Goal: Participate in discussion: Engage in conversation with other users on a specific topic

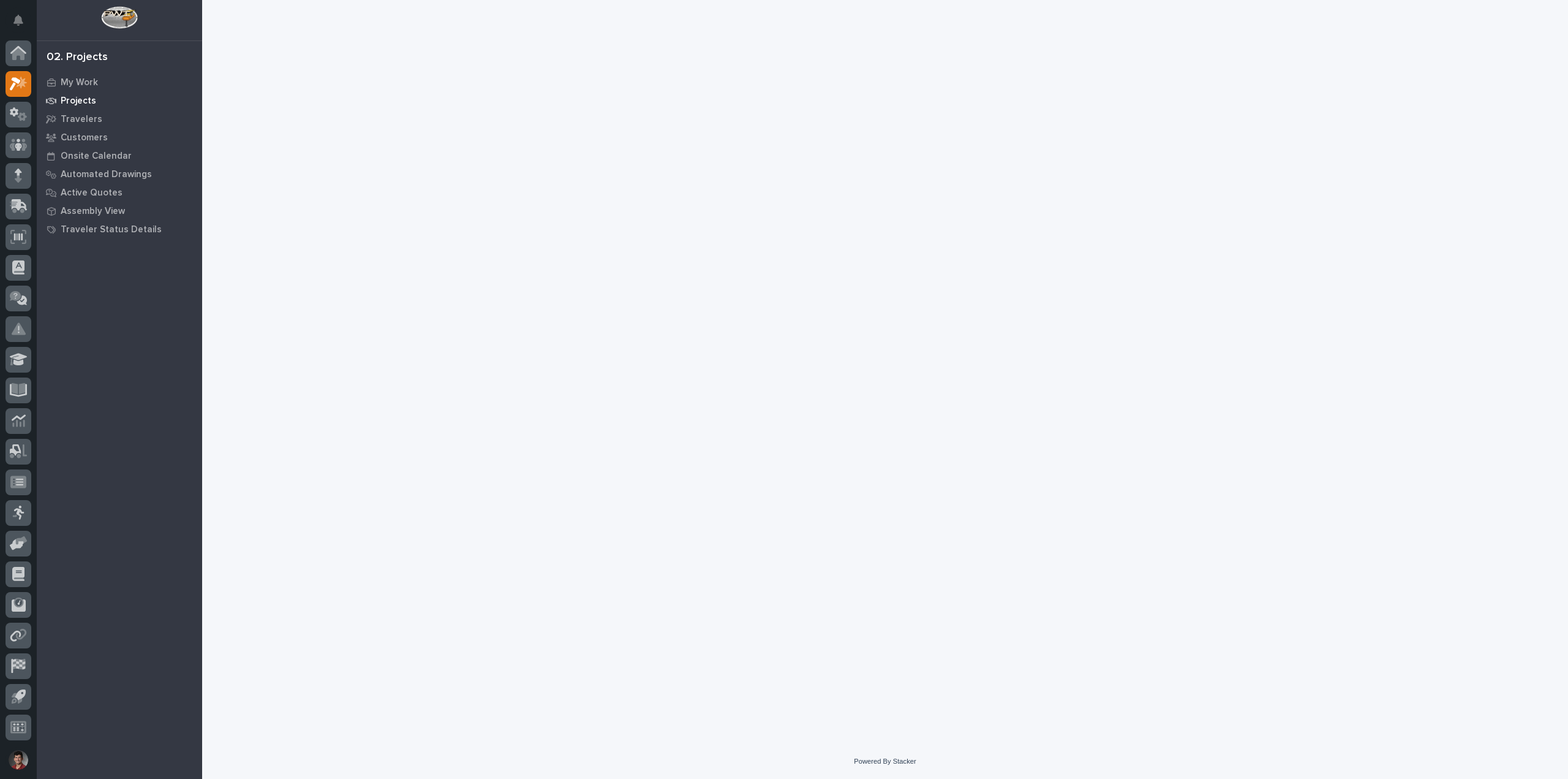
click at [60, 93] on div "Projects" at bounding box center [119, 100] width 159 height 17
click at [82, 97] on p "Projects" at bounding box center [78, 101] width 36 height 11
click at [18, 27] on button "Notifications" at bounding box center [18, 20] width 26 height 26
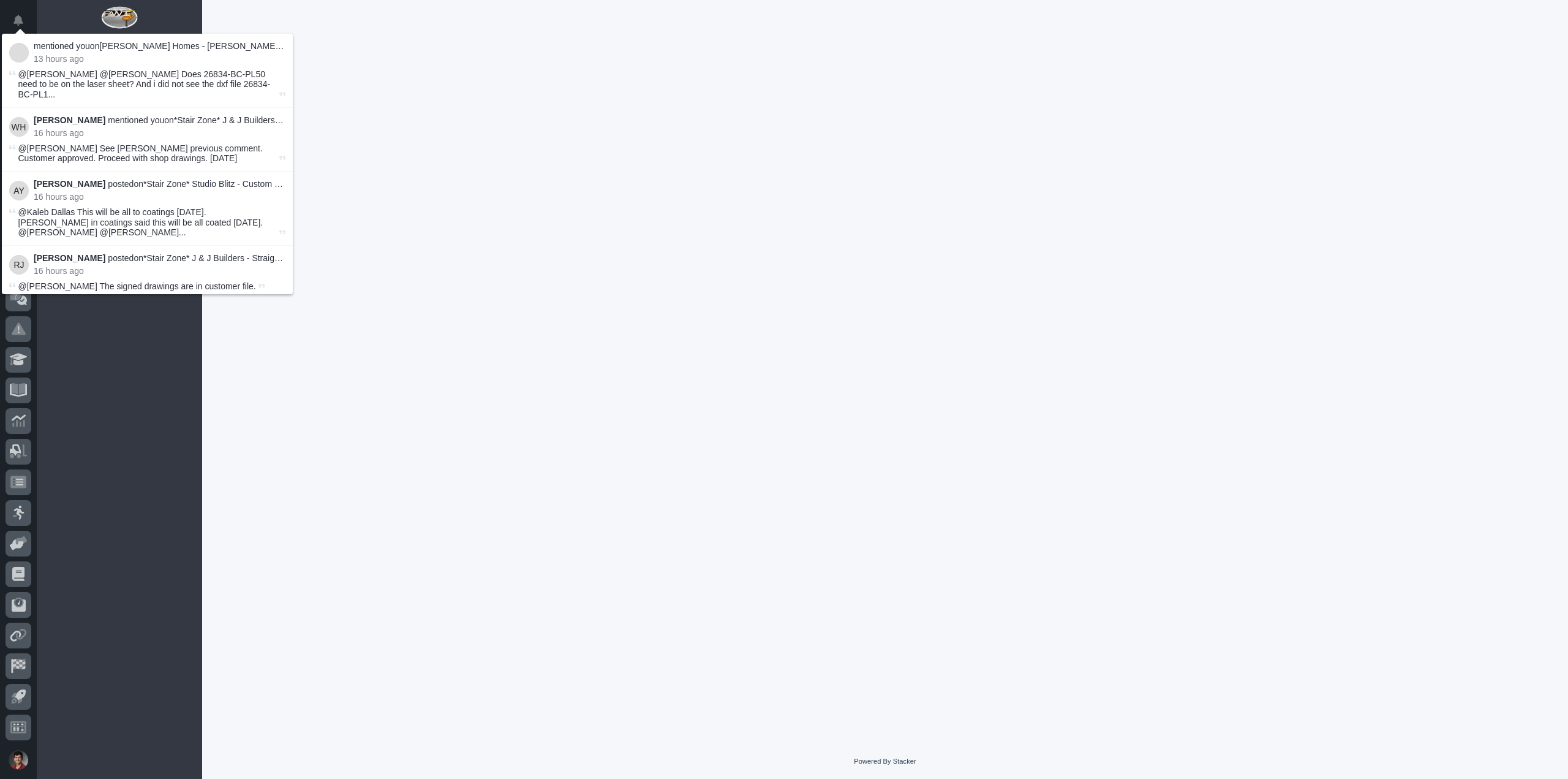
click at [248, 47] on p "mentioned you on Clayton Homes - Conway Facility - P-Wall Set Bridge :" at bounding box center [159, 46] width 252 height 11
click at [125, 49] on p "mentioned you on Clayton Homes - Conway Facility - P-Wall Set Bridge :" at bounding box center [159, 46] width 252 height 11
click at [124, 49] on p "mentioned you on Clayton Homes - Conway Facility - P-Wall Set Bridge :" at bounding box center [159, 46] width 252 height 11
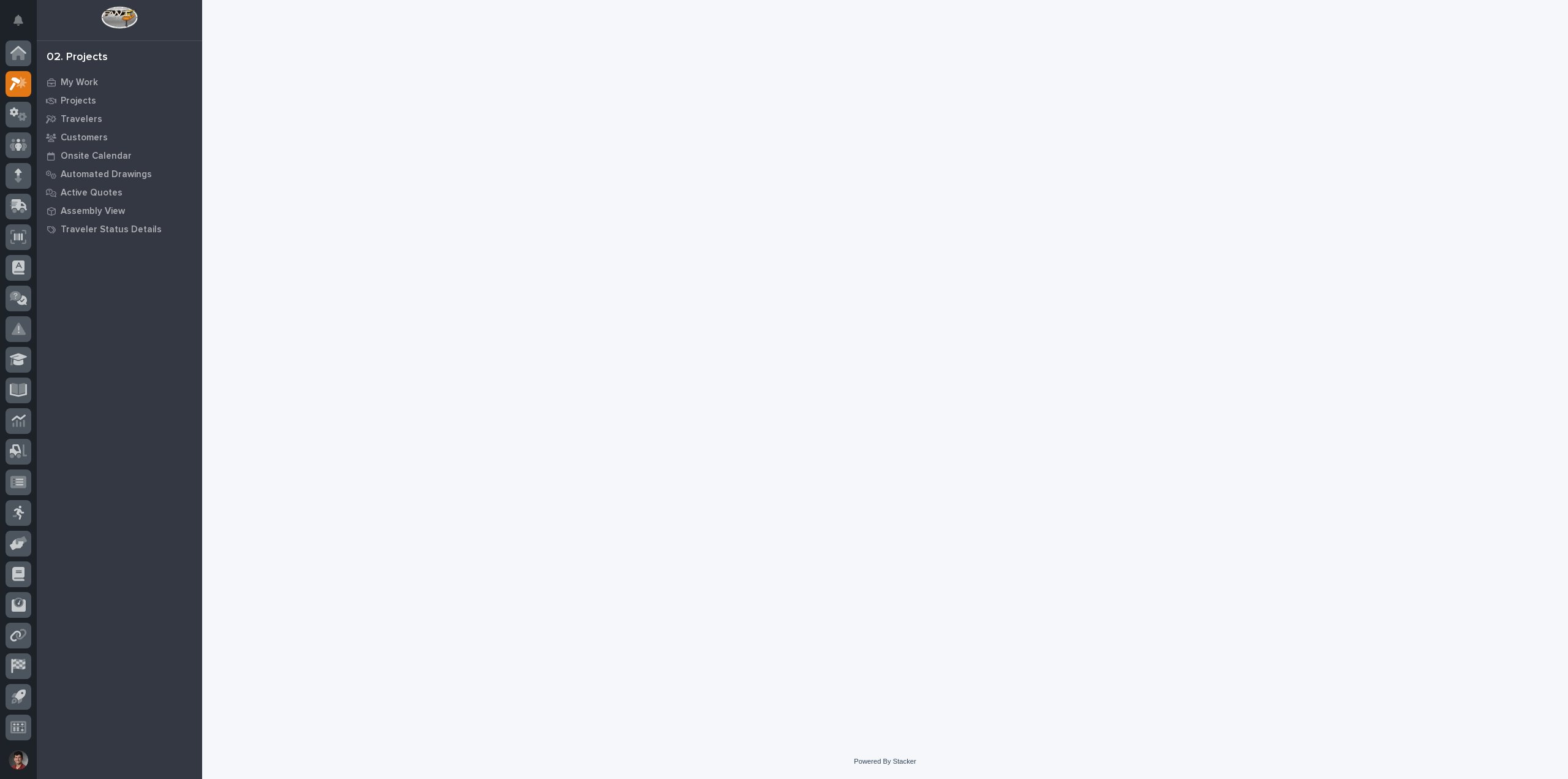
click at [400, 66] on div at bounding box center [885, 357] width 1240 height 713
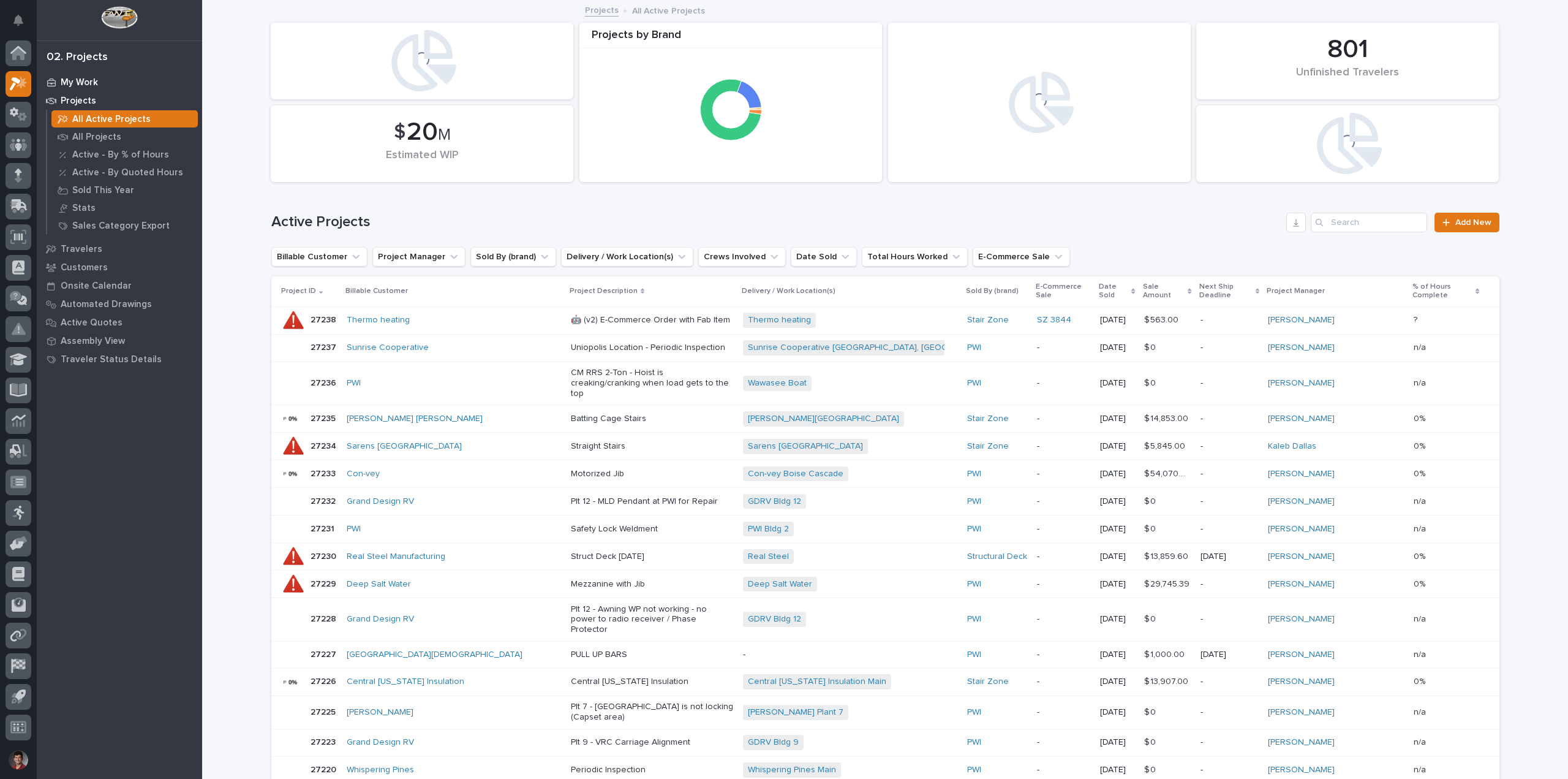
click at [78, 83] on p "My Work" at bounding box center [80, 83] width 38 height 11
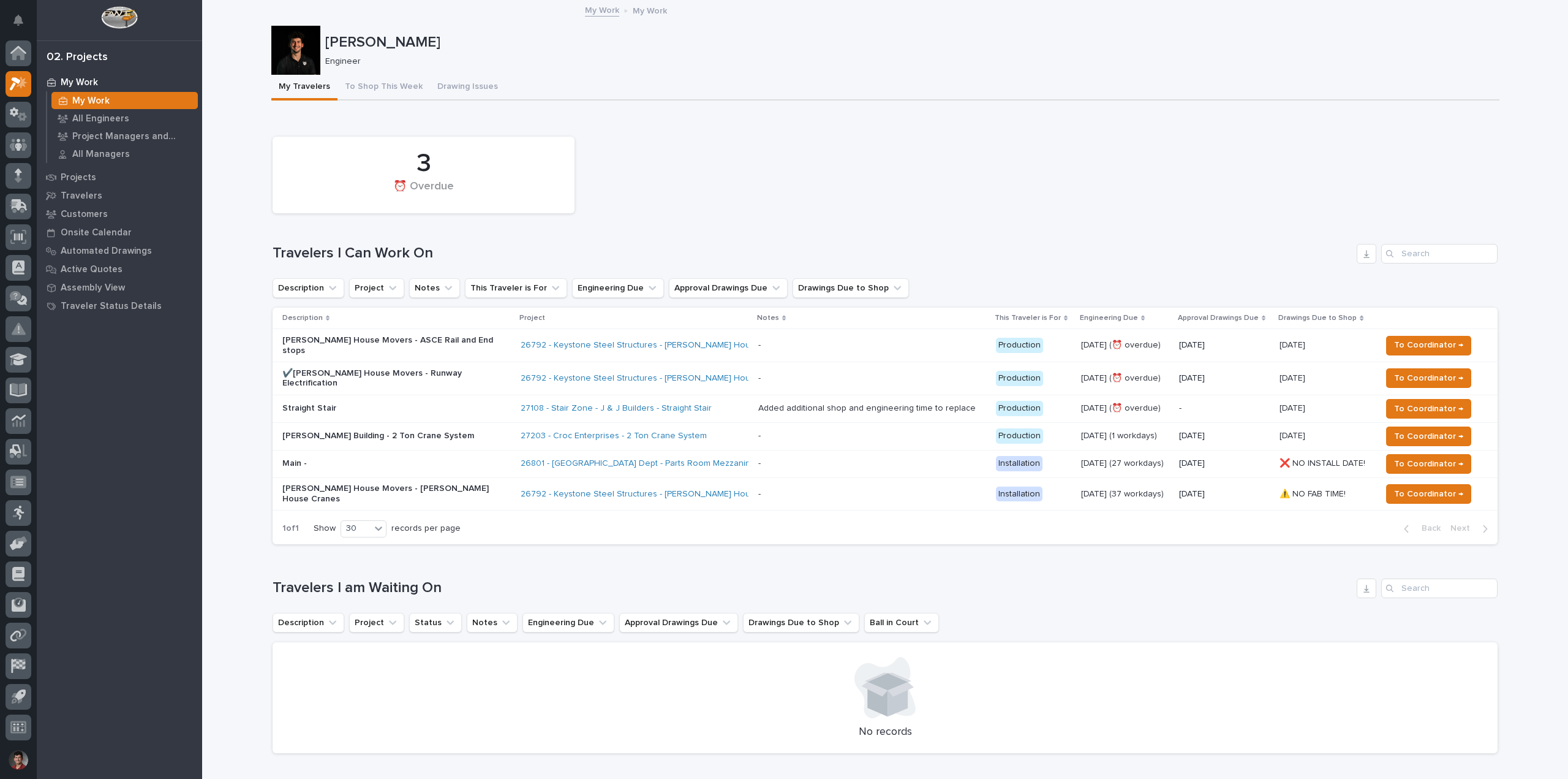
click at [446, 431] on p "[PERSON_NAME] Building - 2 Ton Crane System" at bounding box center [390, 436] width 215 height 11
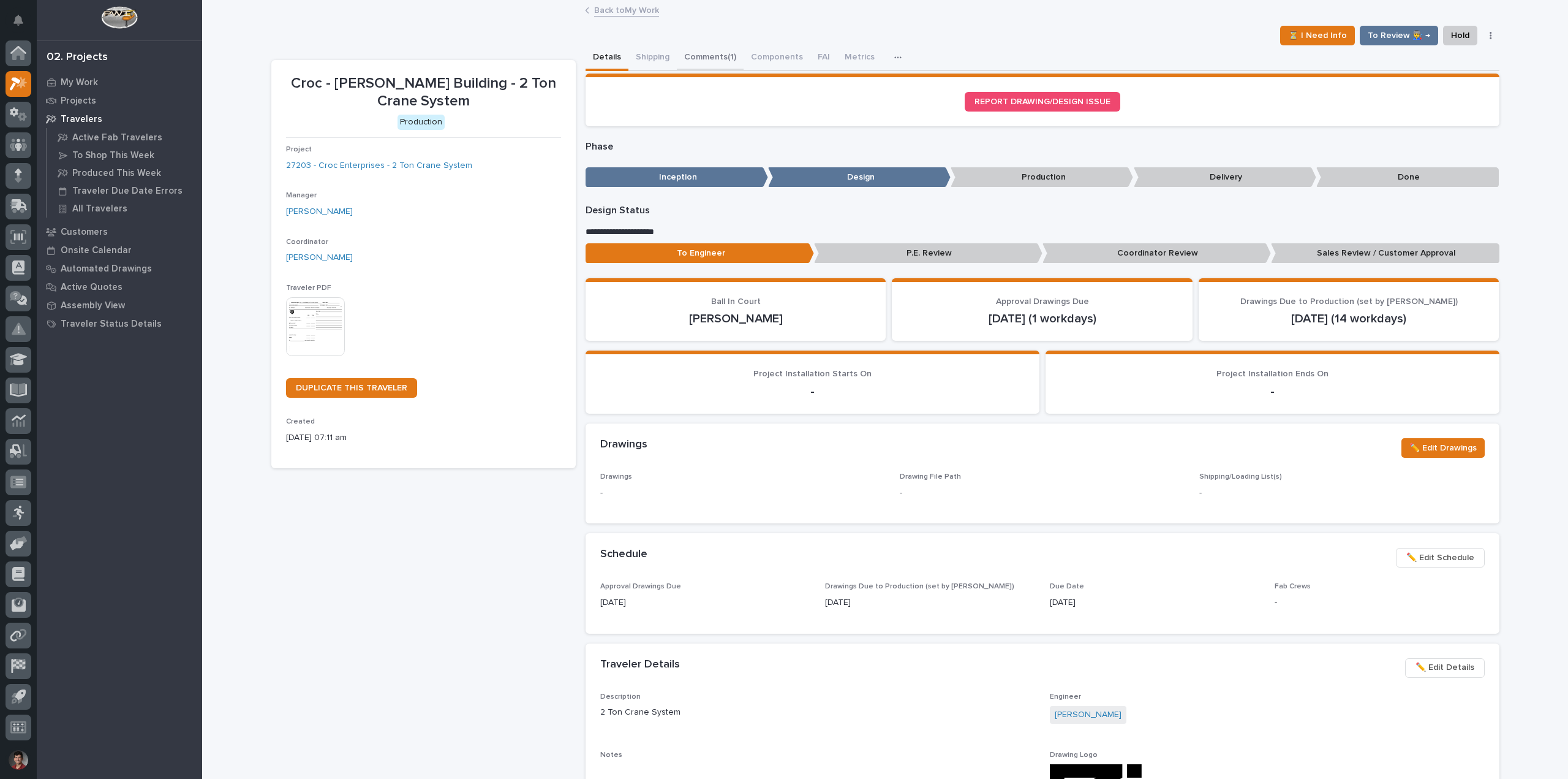
click at [701, 56] on button "Comments (1)" at bounding box center [710, 58] width 67 height 26
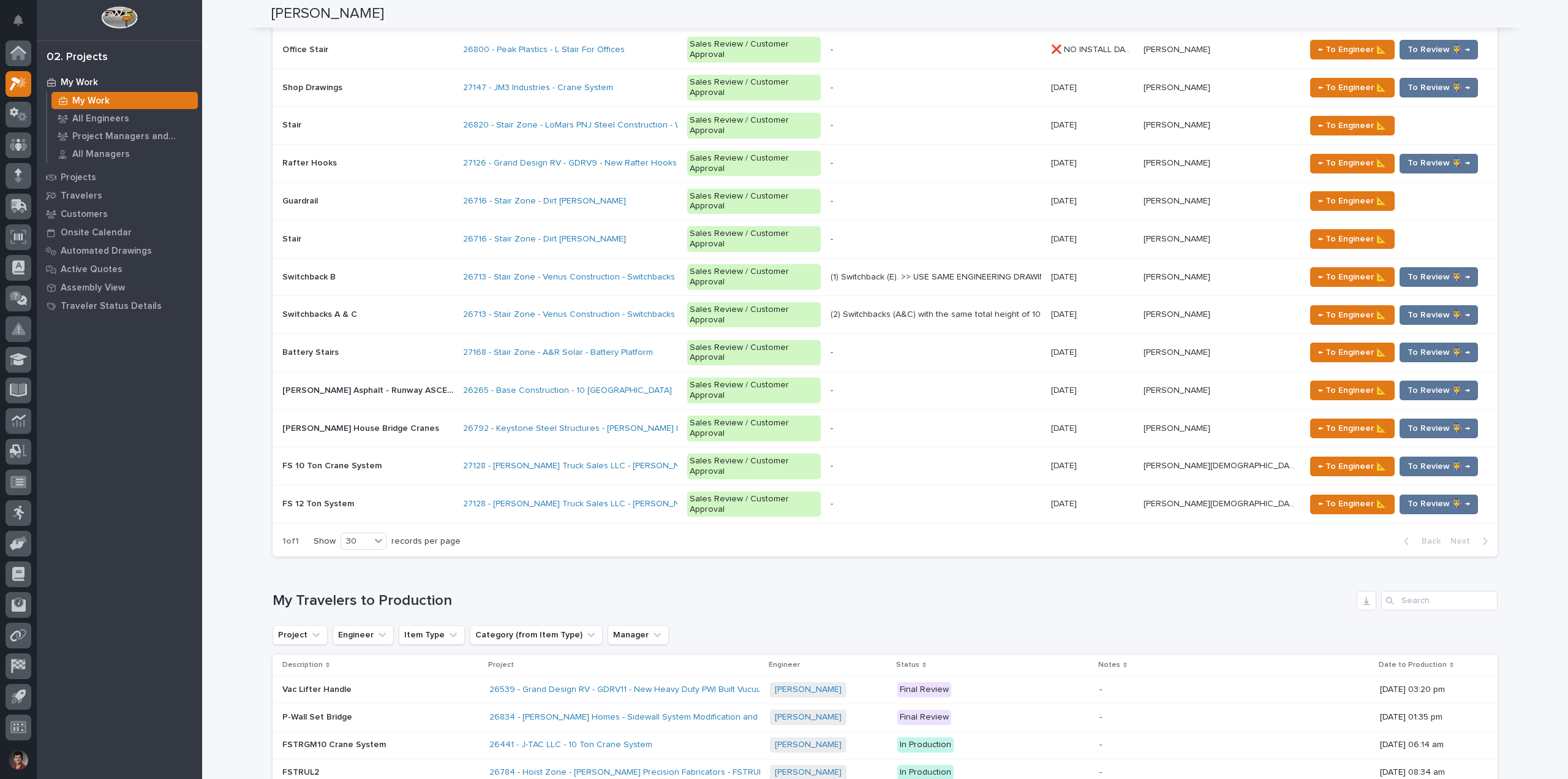
scroll to position [919, 0]
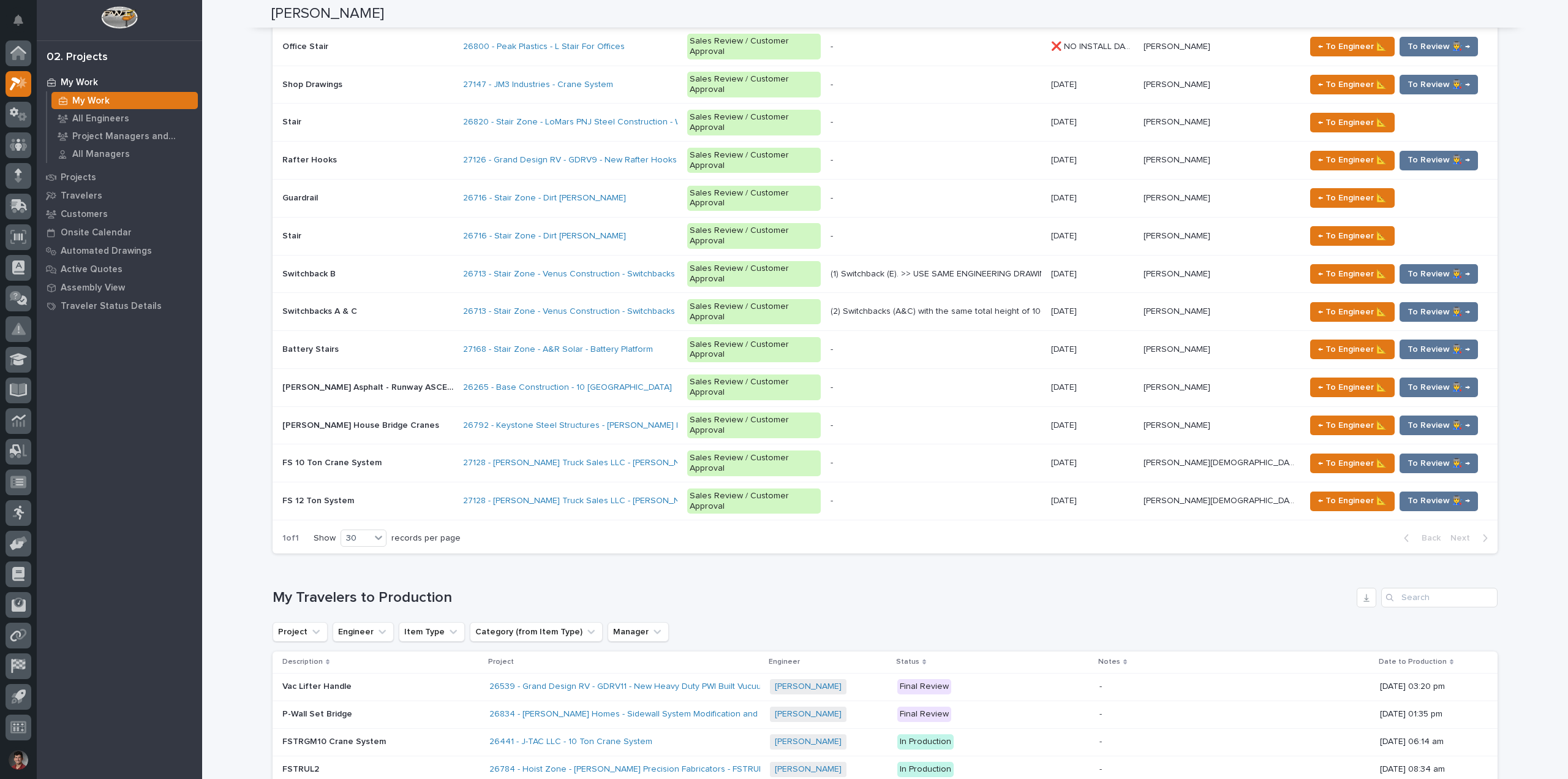
click at [451, 709] on p at bounding box center [381, 714] width 197 height 11
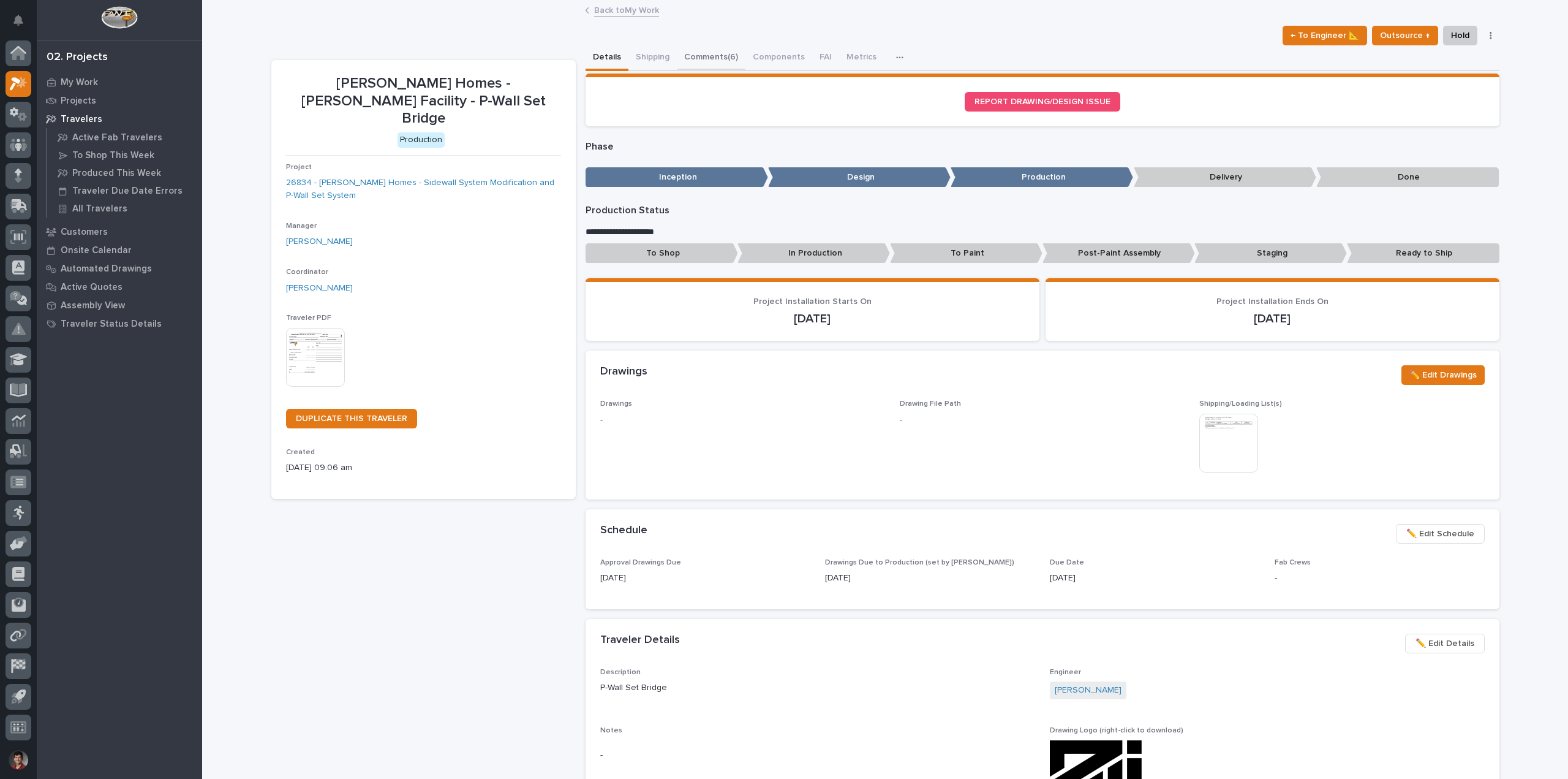
click at [727, 59] on button "Comments (6)" at bounding box center [711, 58] width 68 height 26
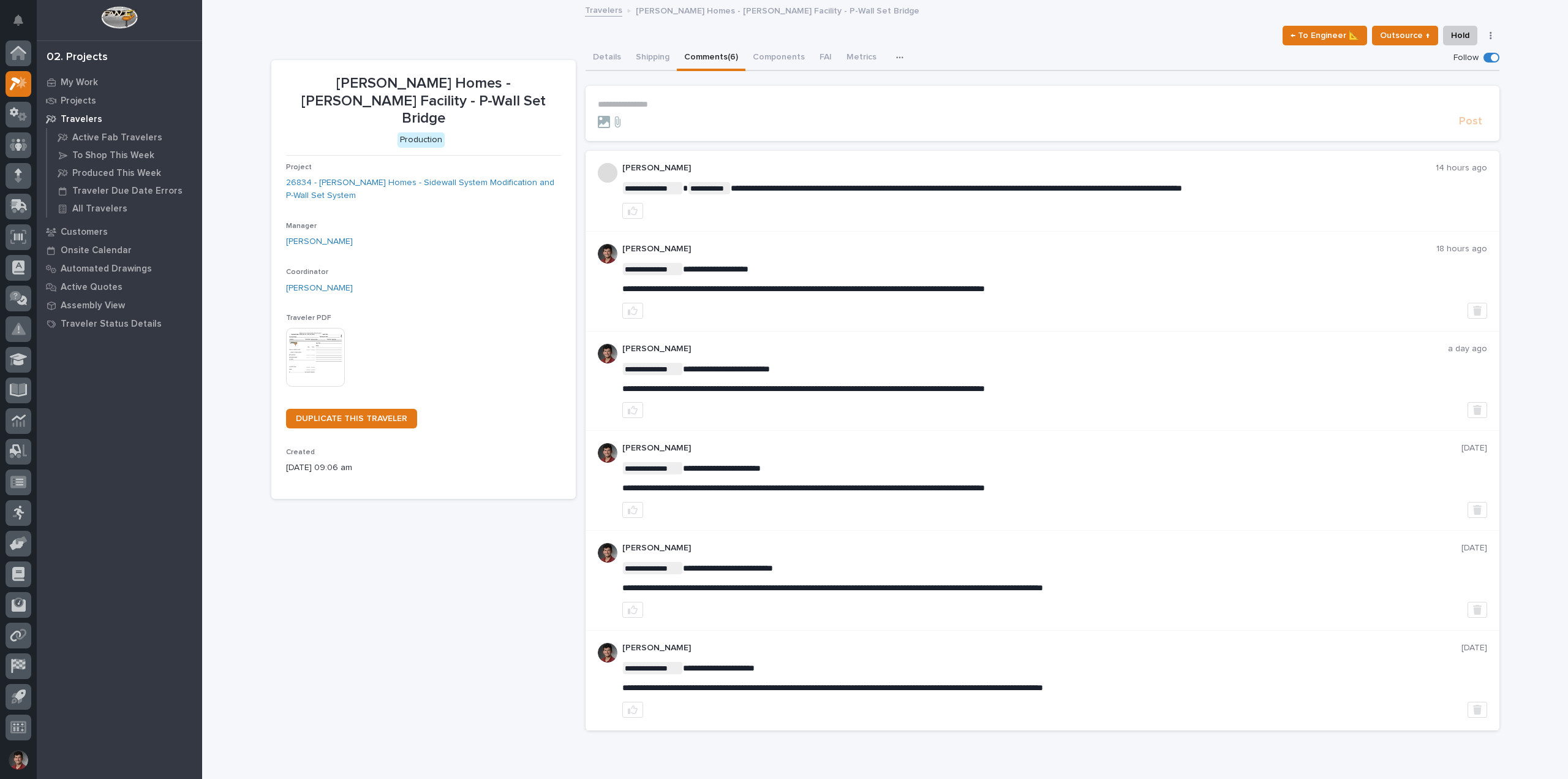
click at [624, 106] on p "**********" at bounding box center [1042, 104] width 889 height 11
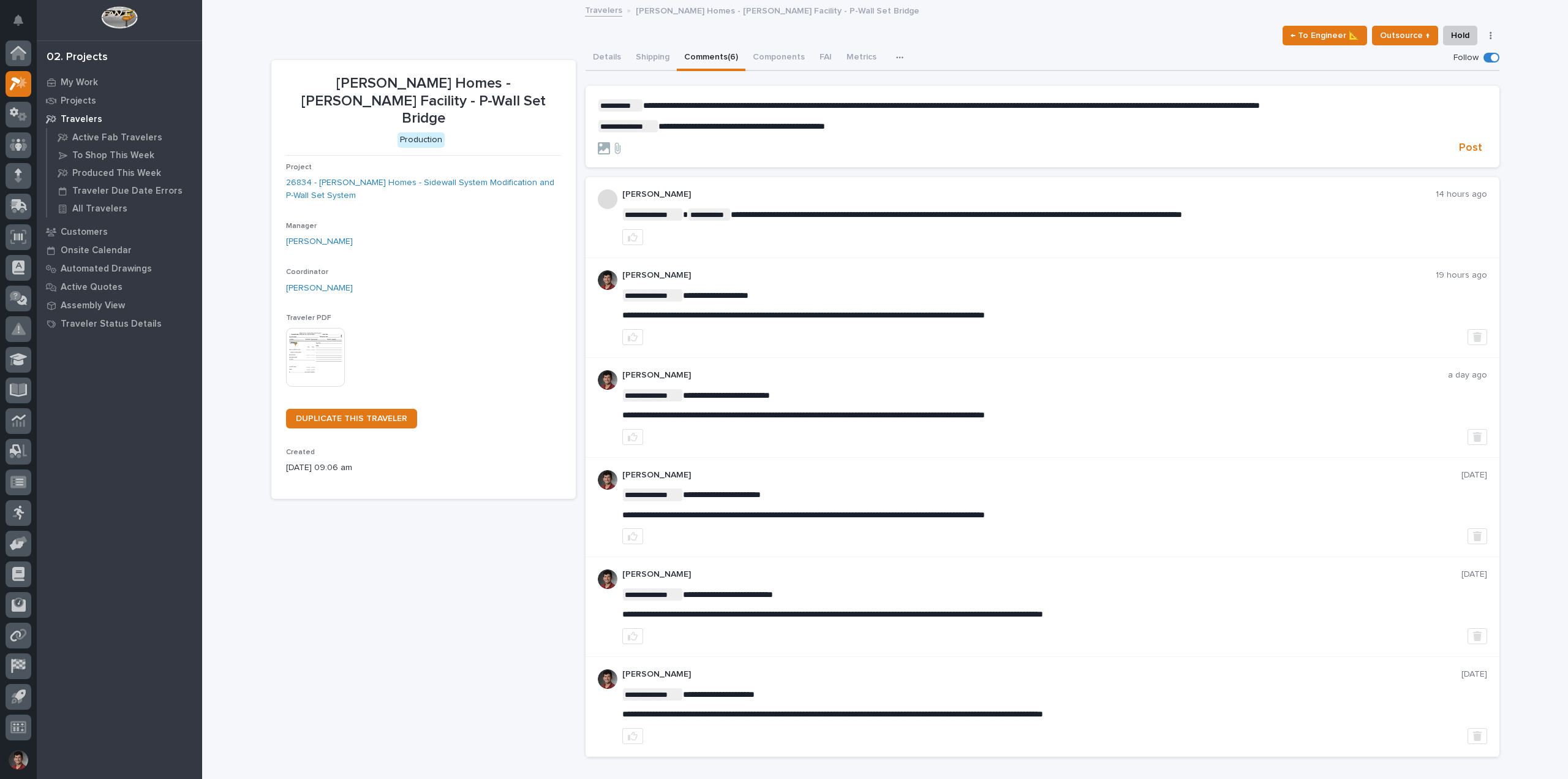
click at [1260, 106] on span "**********" at bounding box center [951, 105] width 617 height 9
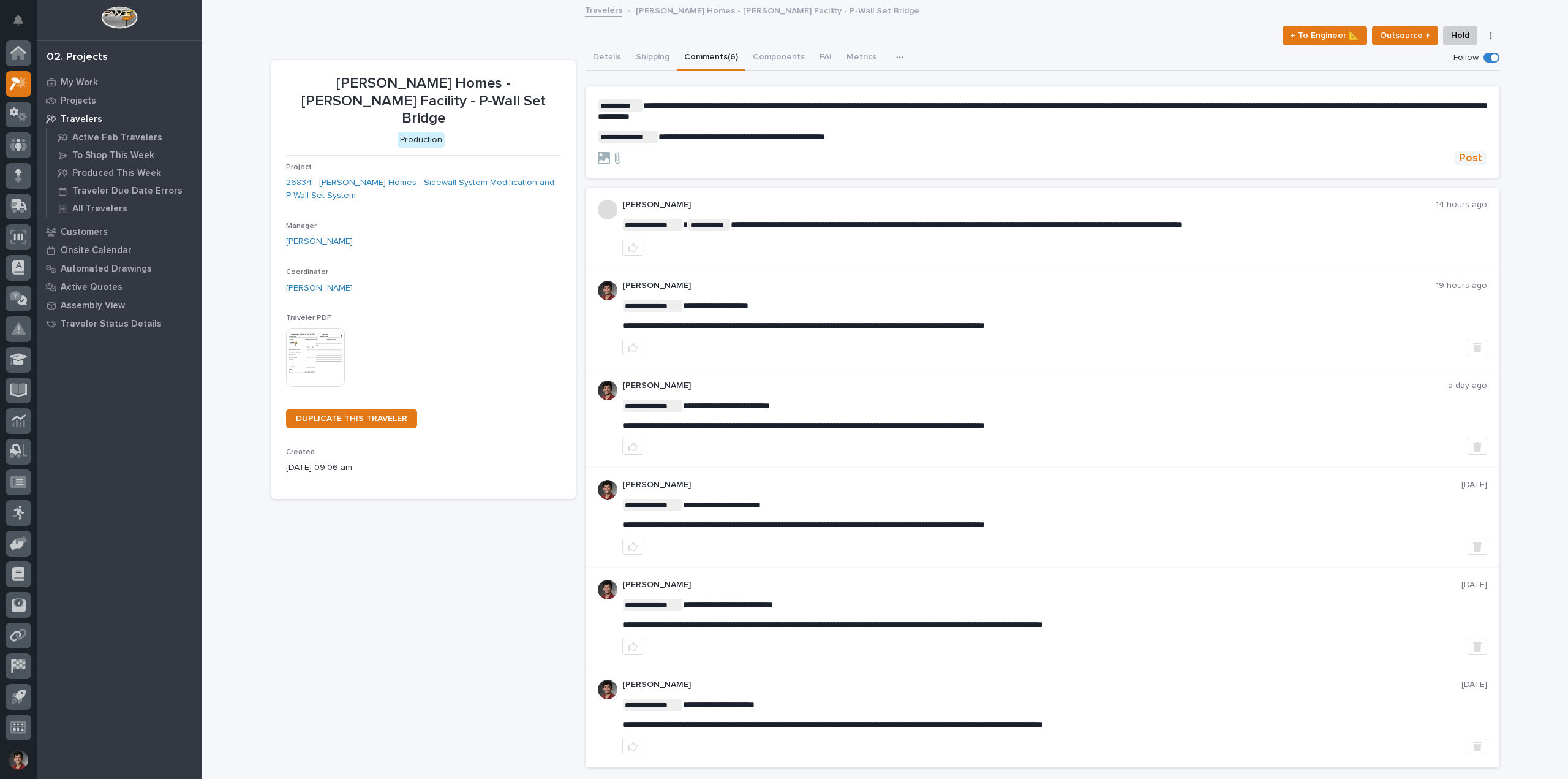
click at [1473, 153] on span "Post" at bounding box center [1470, 158] width 23 height 14
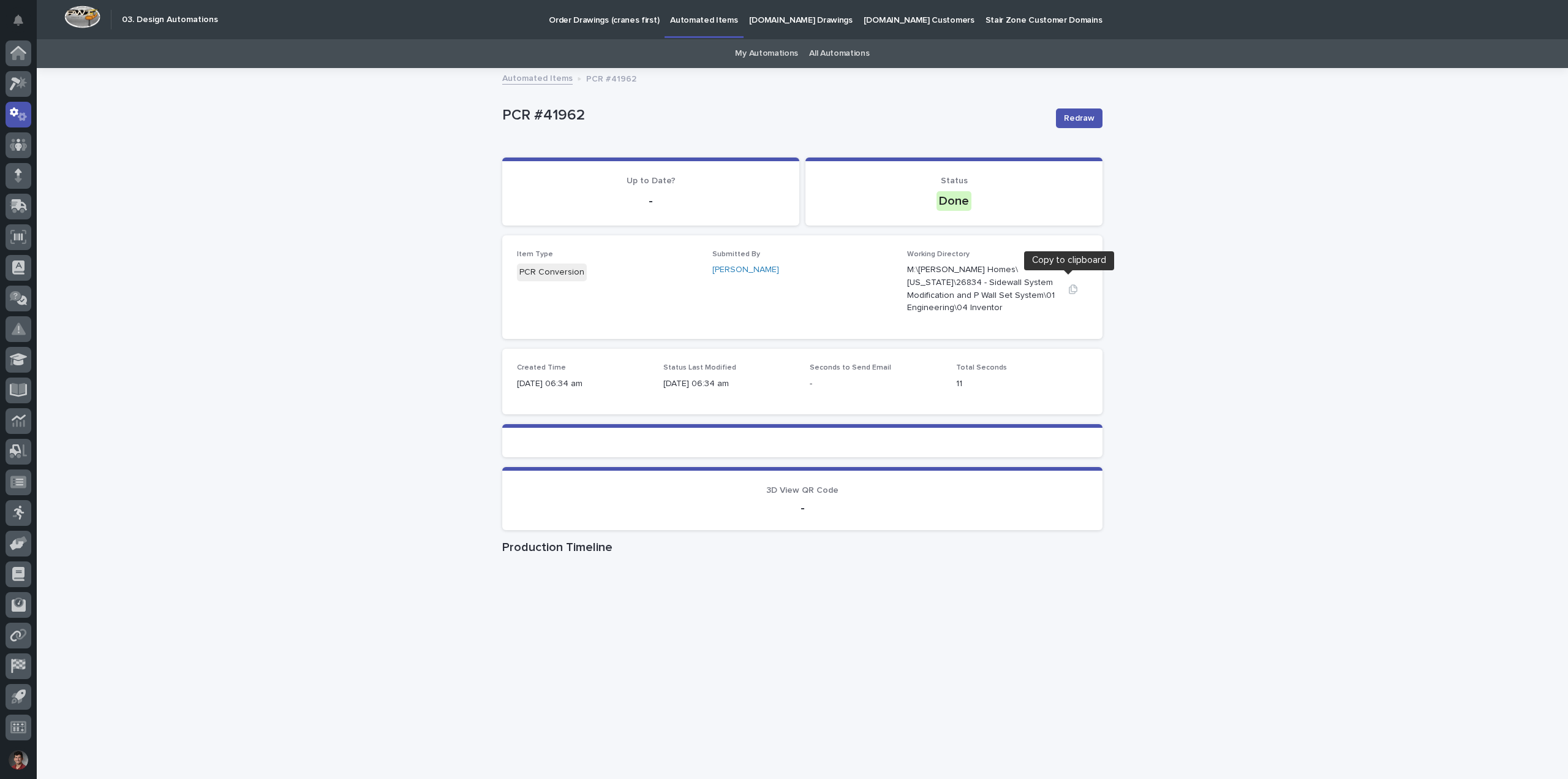
click at [1068, 284] on icon "button" at bounding box center [1073, 289] width 10 height 10
click at [190, 284] on div "Loading... Saving… Loading... Saving… PCR #41962 Redraw PCR #41962 Redraw Sorry…" at bounding box center [803, 436] width 1531 height 735
